Goal: Navigation & Orientation: Find specific page/section

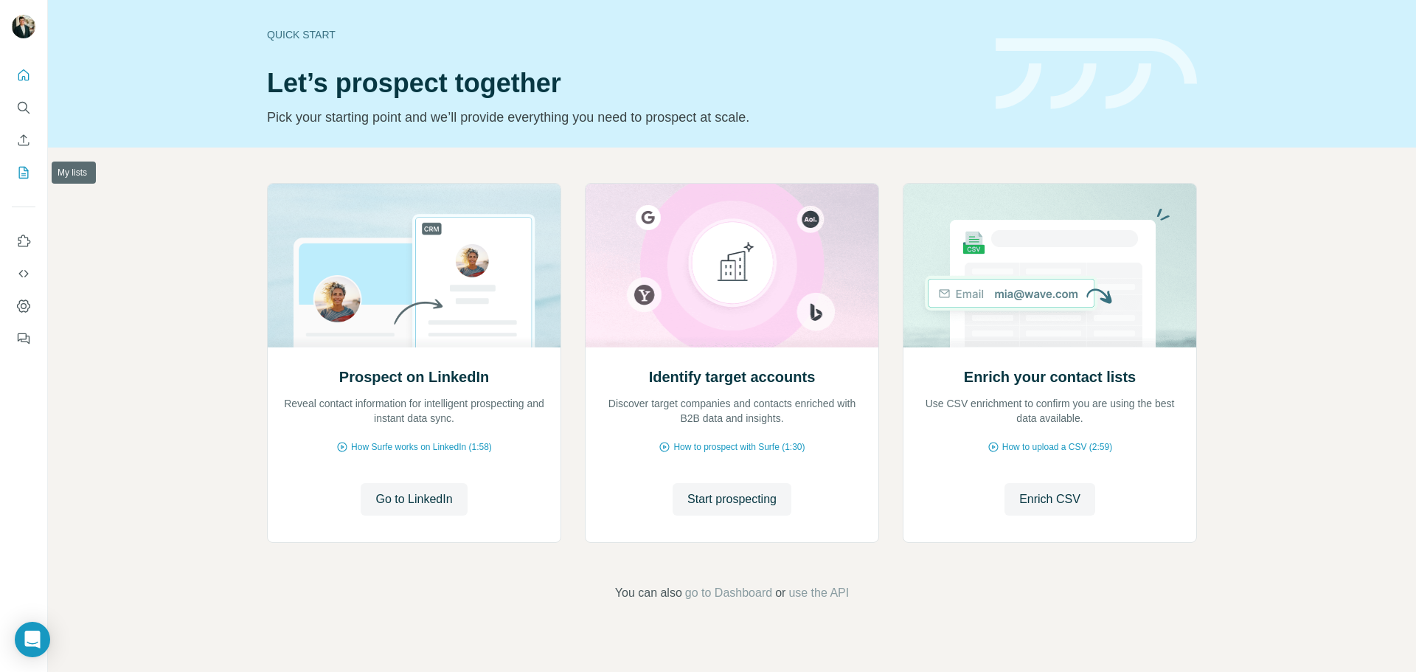
click at [27, 170] on icon "My lists" at bounding box center [24, 173] width 10 height 12
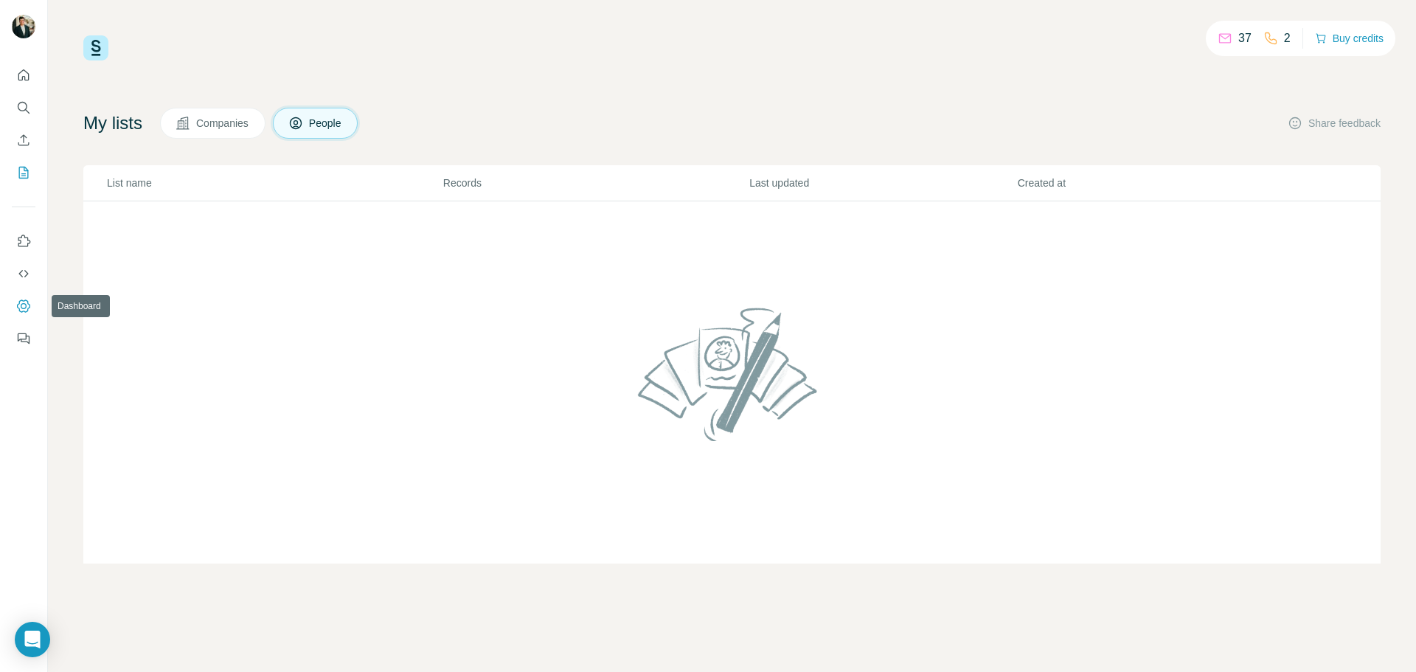
click at [27, 311] on icon "Dashboard" at bounding box center [23, 306] width 15 height 15
